Goal: Navigation & Orientation: Find specific page/section

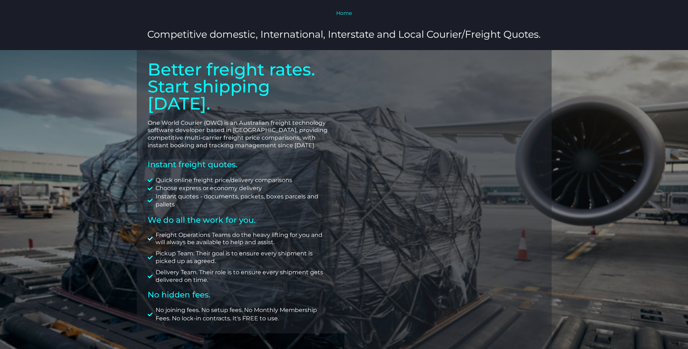
click at [265, 231] on span "Freight Operations Teams do the heavy lifting for you and will always be availa…" at bounding box center [244, 238] width 180 height 15
drag, startPoint x: 150, startPoint y: 88, endPoint x: 335, endPoint y: 78, distance: 185.6
click at [335, 78] on div "Better freight rates. Start shipping [DATE]. One World Courier (OWC) is an Aust…" at bounding box center [240, 192] width 207 height 284
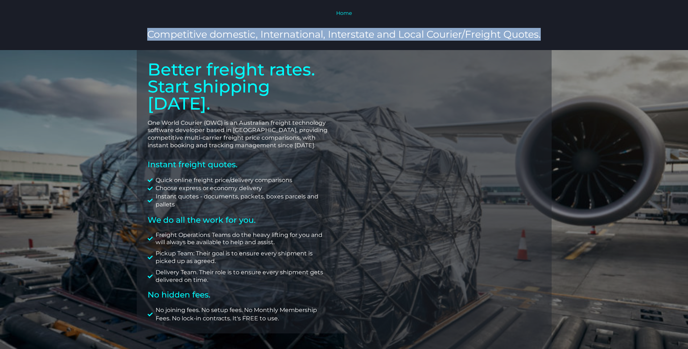
drag, startPoint x: 547, startPoint y: 36, endPoint x: 114, endPoint y: 48, distance: 433.5
click at [114, 48] on section "Home Competitive domestic, International, Interstate and Local Courier/Freight …" at bounding box center [344, 25] width 688 height 50
click at [347, 47] on section "Home Competitive domestic, International, Interstate and Local Courier/Freight …" at bounding box center [344, 25] width 688 height 50
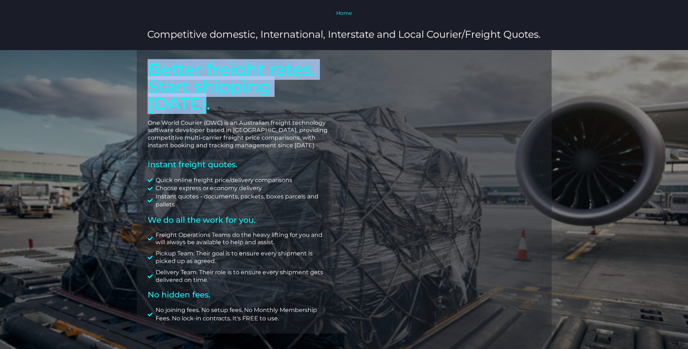
drag, startPoint x: 146, startPoint y: 66, endPoint x: 325, endPoint y: 97, distance: 181.4
click at [325, 97] on div "Better freight rates. Start shipping [DATE]. One World Courier (OWC) is an Aust…" at bounding box center [240, 192] width 207 height 284
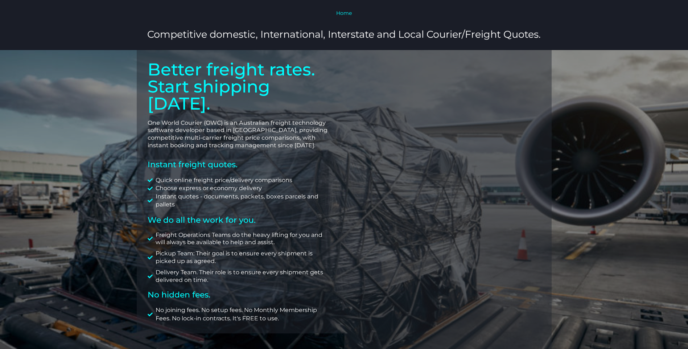
drag, startPoint x: 325, startPoint y: 97, endPoint x: 315, endPoint y: 139, distance: 42.8
click at [315, 139] on div "Better freight rates. Start shipping [DATE]. One World Courier (OWC) is an Aust…" at bounding box center [240, 192] width 207 height 284
click at [347, 15] on link "Home" at bounding box center [344, 13] width 16 height 7
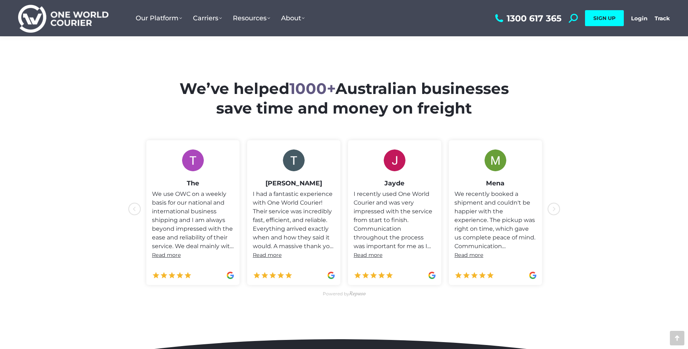
scroll to position [326, 0]
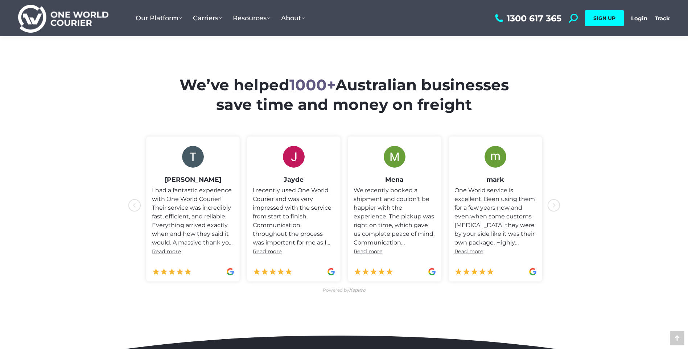
click at [552, 207] on icon "icon-chevron-with-circle-left" at bounding box center [553, 205] width 13 height 13
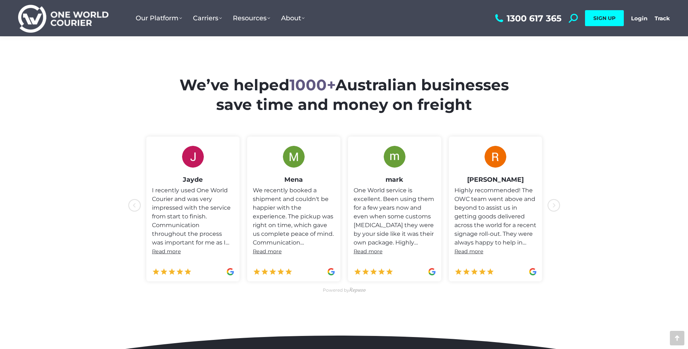
click at [560, 207] on div "Tashina I had a fantastic experience with One World Courier! Their service was …" at bounding box center [344, 209] width 435 height 152
click at [552, 206] on icon "icon-chevron-with-circle-left" at bounding box center [553, 205] width 13 height 13
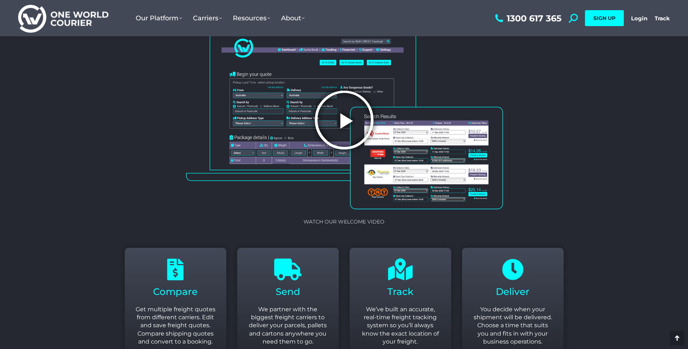
scroll to position [762, 0]
